Goal: Task Accomplishment & Management: Manage account settings

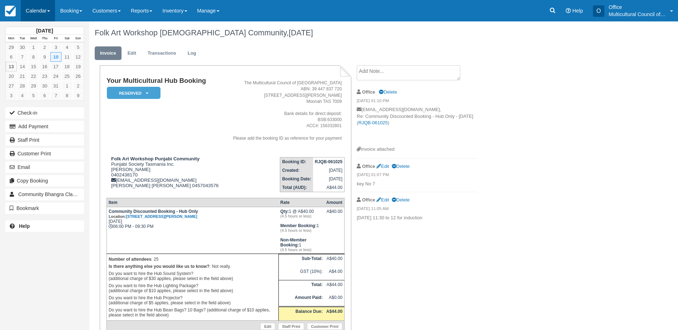
click at [30, 11] on link "Calendar" at bounding box center [38, 10] width 34 height 21
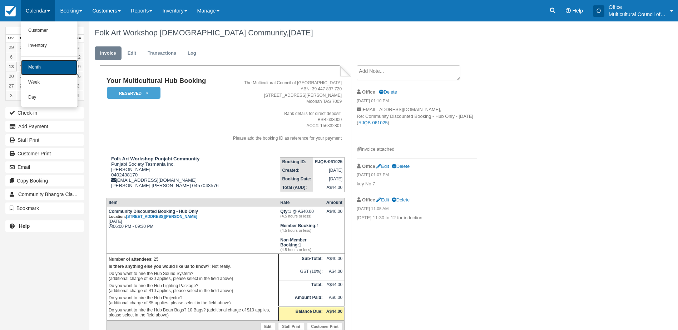
click at [46, 67] on link "Month" at bounding box center [49, 67] width 56 height 15
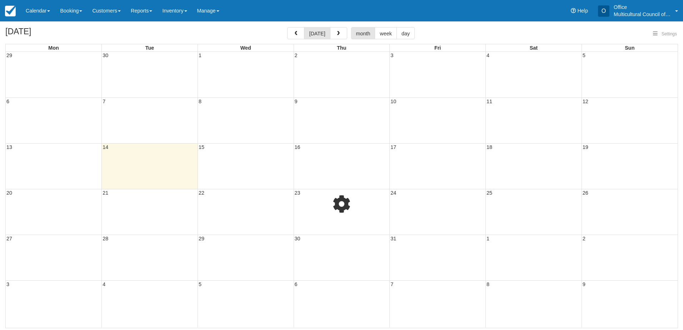
select select
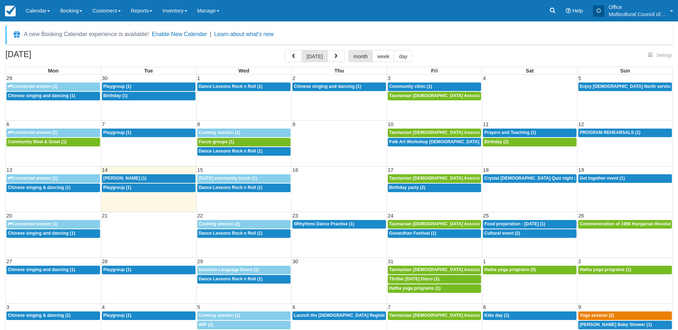
select select
click at [161, 178] on div "9a GONZALO SANTILLAN (1)" at bounding box center [148, 179] width 91 height 6
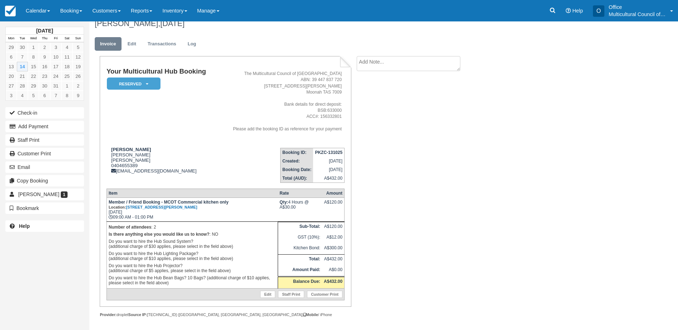
scroll to position [12, 0]
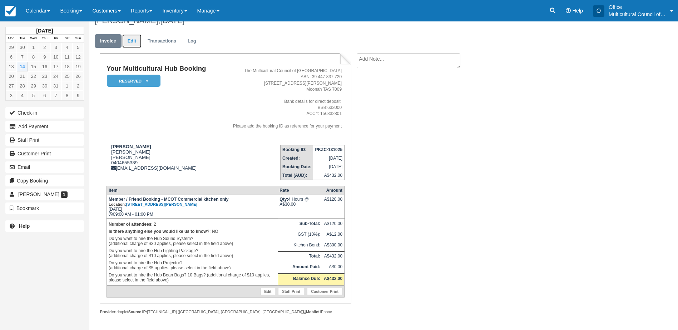
click at [134, 45] on link "Edit" at bounding box center [131, 41] width 19 height 14
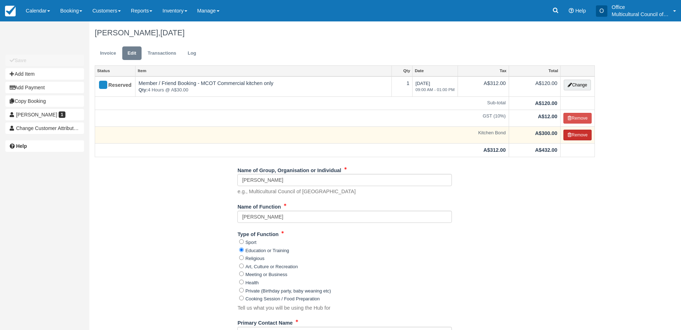
click at [577, 137] on button "Remove" at bounding box center [577, 135] width 28 height 11
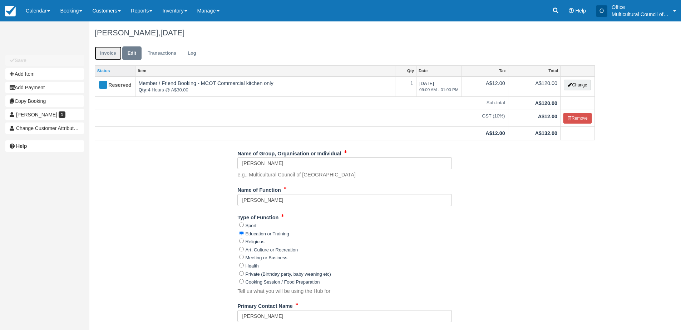
click at [111, 55] on link "Invoice" at bounding box center [108, 53] width 27 height 14
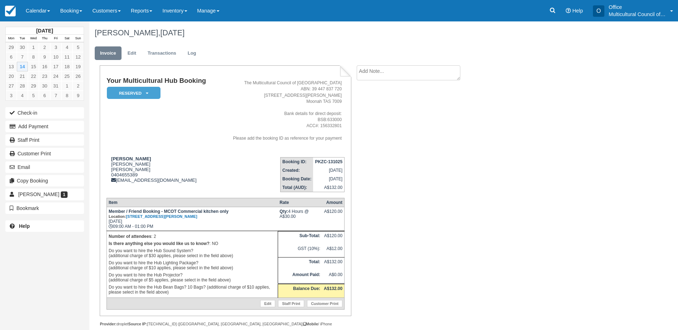
scroll to position [12, 0]
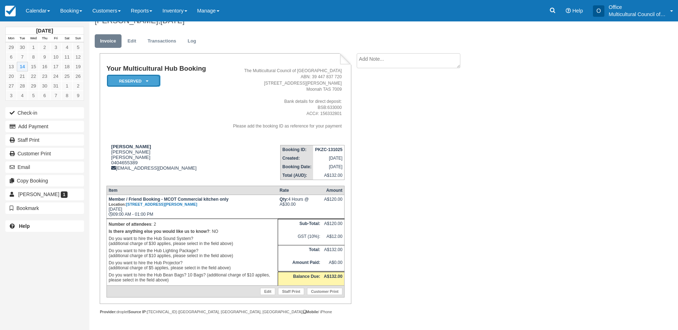
click at [144, 85] on em "Reserved" at bounding box center [134, 81] width 54 height 13
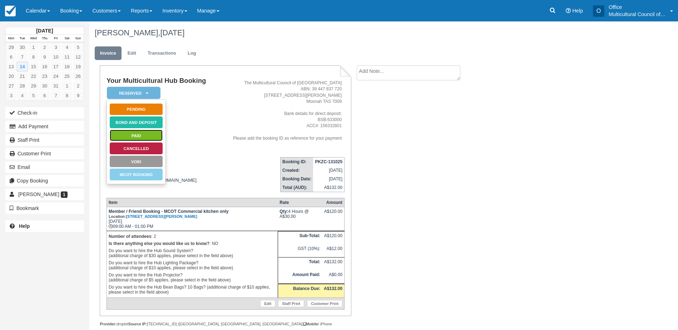
click at [138, 132] on link "Paid" at bounding box center [136, 135] width 54 height 13
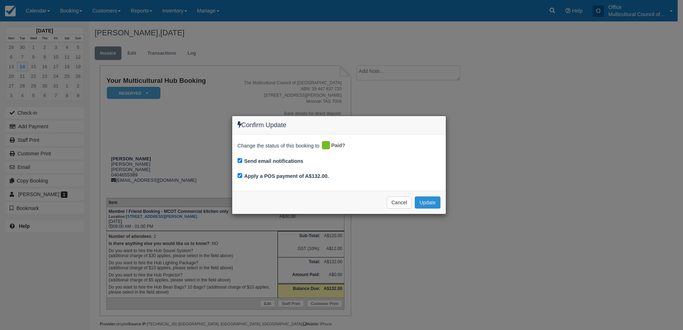
click at [431, 205] on button "Update" at bounding box center [427, 203] width 25 height 12
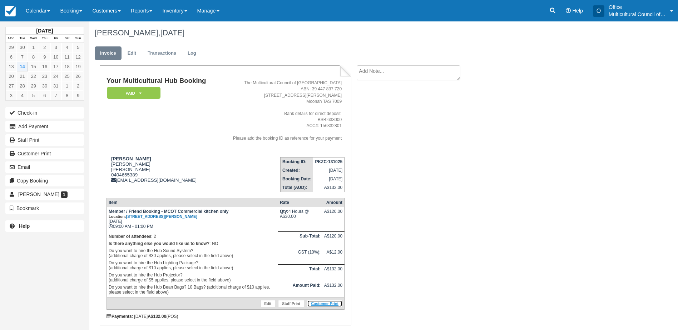
click at [324, 304] on link "Customer Print" at bounding box center [324, 303] width 35 height 7
click at [37, 15] on link "Calendar" at bounding box center [38, 10] width 34 height 21
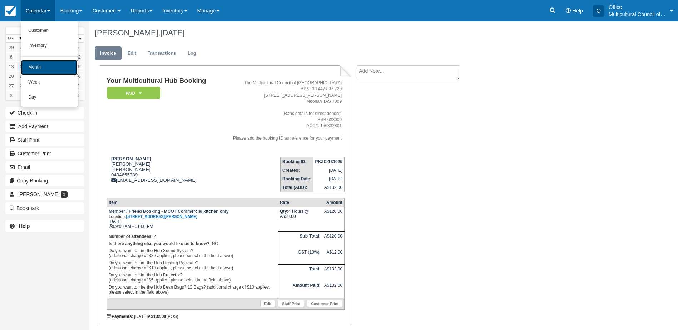
click at [61, 67] on link "Month" at bounding box center [49, 67] width 56 height 15
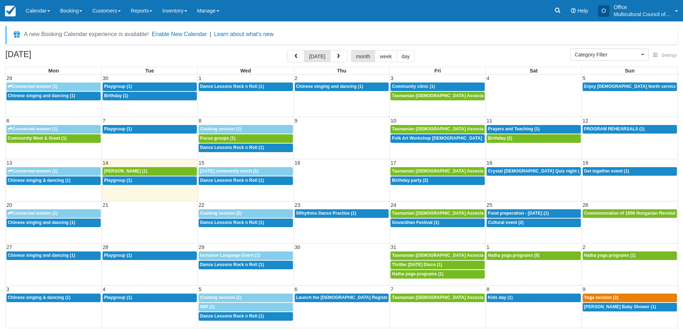
select select
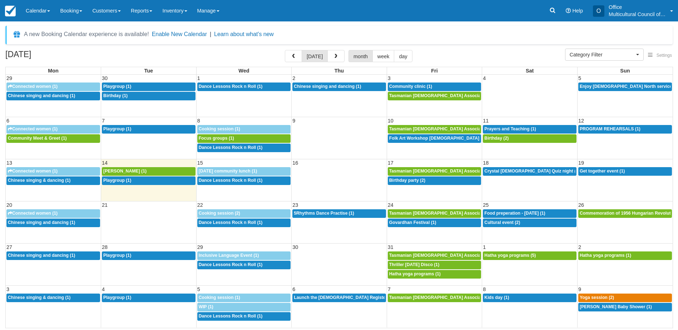
select select
